Goal: Transaction & Acquisition: Purchase product/service

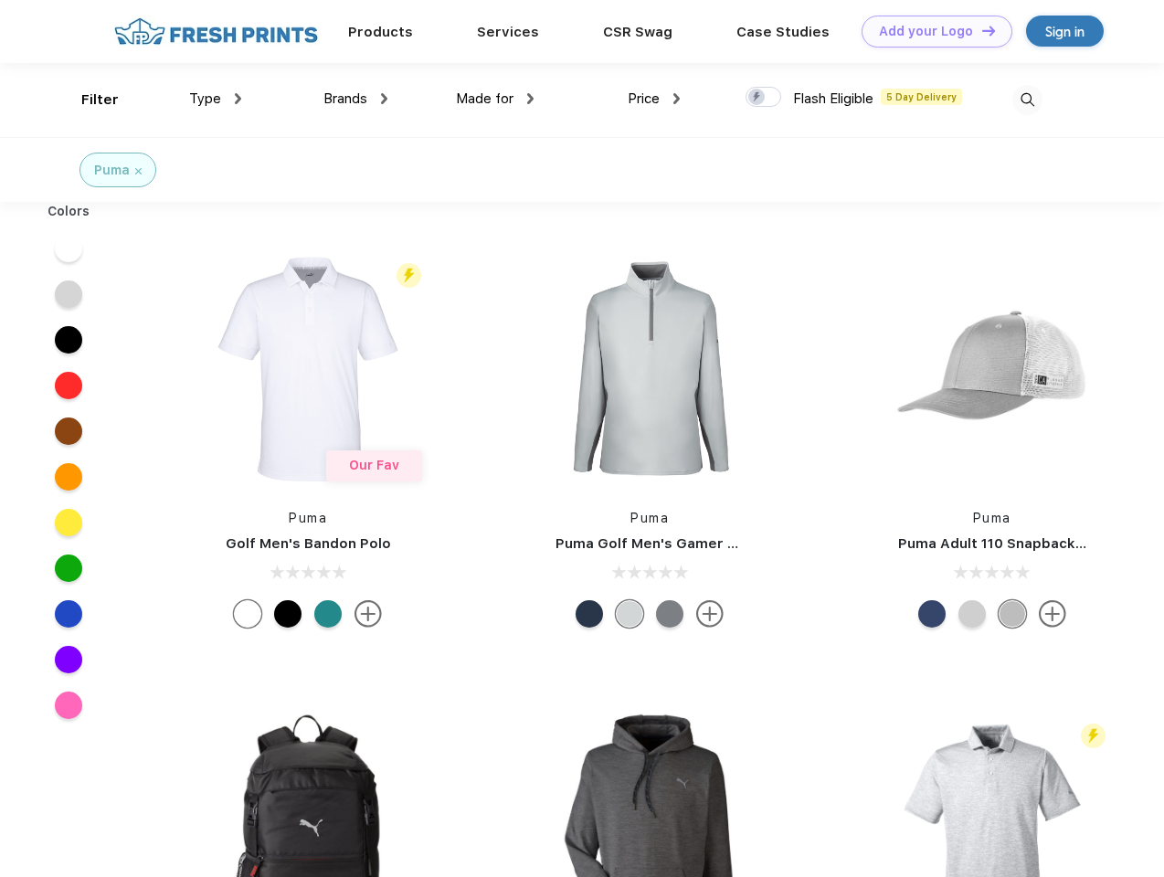
click at [930, 31] on link "Add your Logo Design Tool" at bounding box center [936, 32] width 151 height 32
click at [0, 0] on div "Design Tool" at bounding box center [0, 0] width 0 height 0
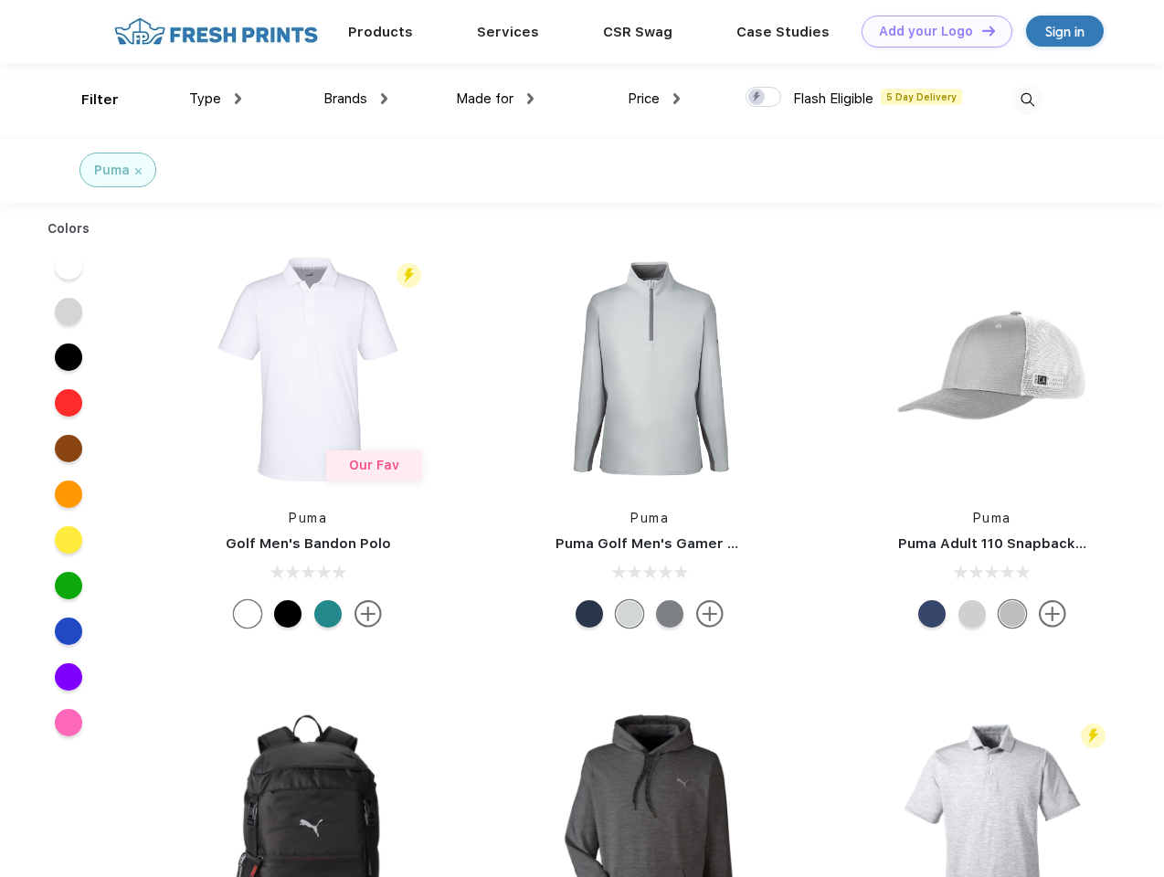
click at [980, 30] on link "Add your Logo Design Tool" at bounding box center [936, 32] width 151 height 32
click at [88, 100] on div "Filter" at bounding box center [99, 100] width 37 height 21
click at [216, 99] on span "Type" at bounding box center [205, 98] width 32 height 16
click at [355, 99] on span "Brands" at bounding box center [345, 98] width 44 height 16
click at [495, 99] on span "Made for" at bounding box center [485, 98] width 58 height 16
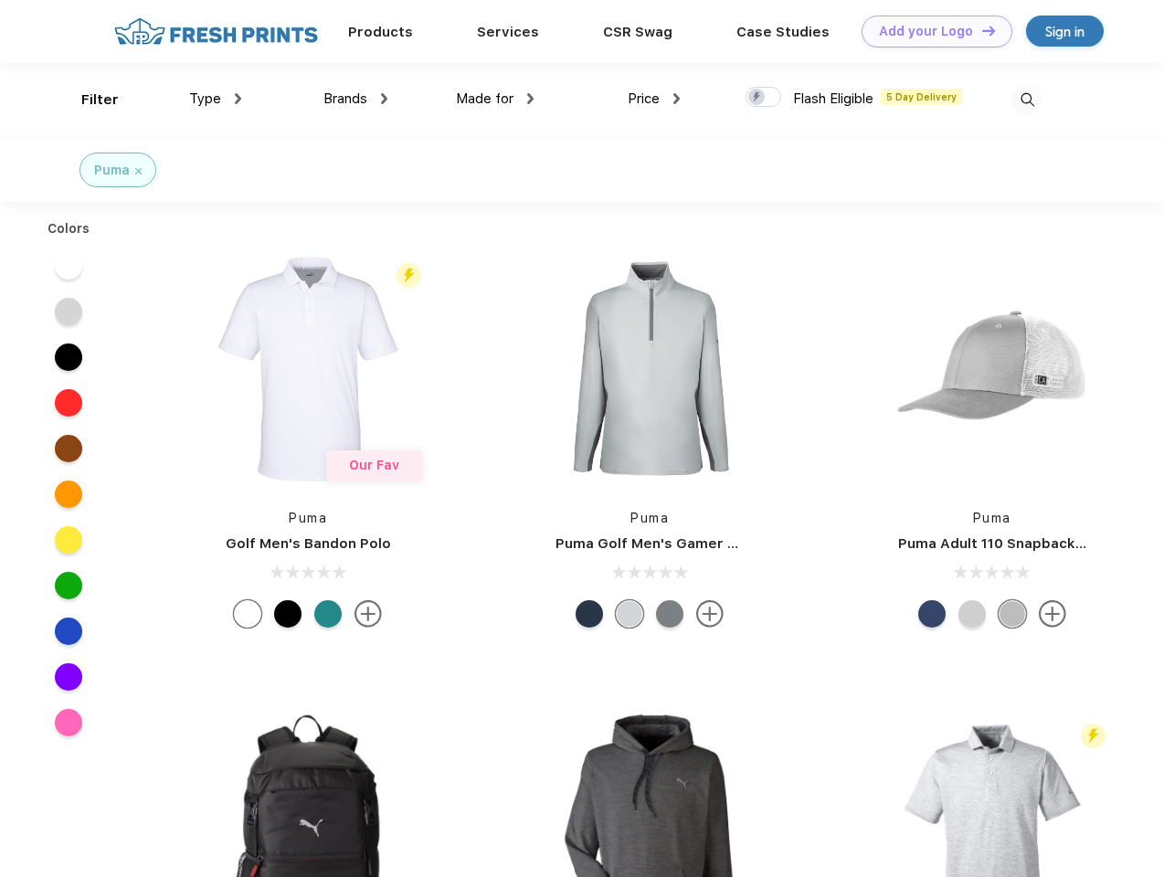
click at [654, 99] on span "Price" at bounding box center [644, 98] width 32 height 16
click at [764, 98] on div at bounding box center [763, 97] width 36 height 20
click at [757, 98] on input "checkbox" at bounding box center [751, 92] width 12 height 12
click at [1027, 100] on img at bounding box center [1027, 100] width 30 height 30
